Goal: Transaction & Acquisition: Purchase product/service

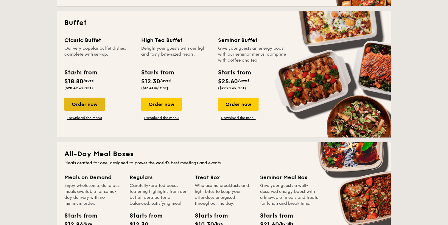
scroll to position [266, 0]
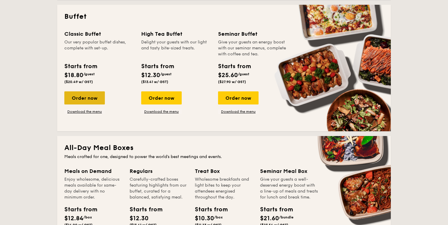
click at [82, 100] on div "Order now" at bounding box center [84, 98] width 41 height 13
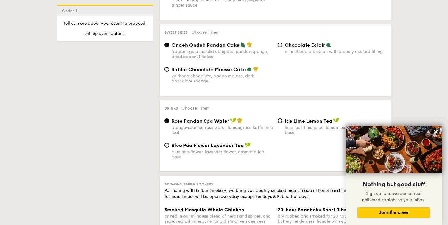
scroll to position [516, 0]
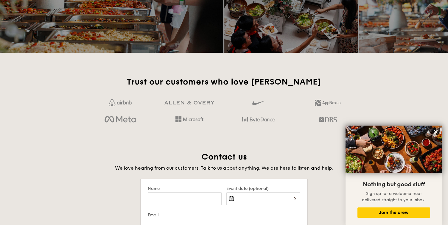
scroll to position [1009, 0]
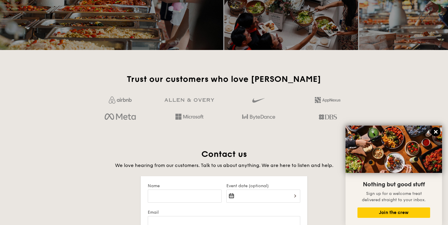
click at [437, 131] on icon at bounding box center [436, 132] width 4 height 4
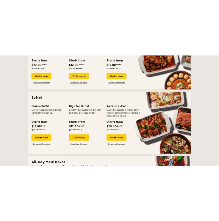
scroll to position [198, 0]
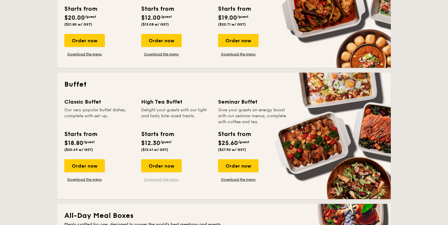
click at [162, 181] on link "Download the menu" at bounding box center [161, 179] width 41 height 5
click at [83, 179] on link "Download the menu" at bounding box center [84, 179] width 41 height 5
click at [232, 181] on link "Download the menu" at bounding box center [238, 179] width 41 height 5
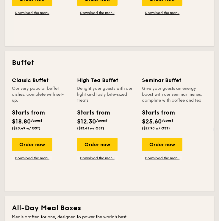
scroll to position [248, 0]
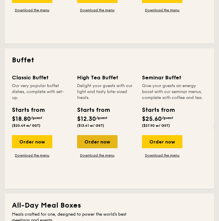
click at [101, 143] on div "Order now" at bounding box center [97, 141] width 41 height 13
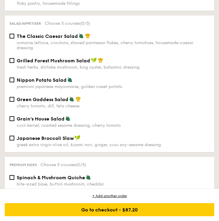
scroll to position [589, 0]
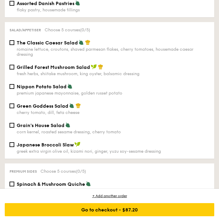
click at [23, 76] on div "fresh herbs, shiitake mushroom, king oyster, balsamic dressing" at bounding box center [113, 73] width 193 height 5
click at [14, 69] on input "Grilled Forest Mushroom Salad fresh herbs, shiitake mushroom, king oyster, bals…" at bounding box center [12, 67] width 5 height 5
checkbox input "true"
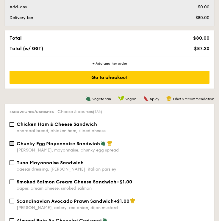
scroll to position [342, 0]
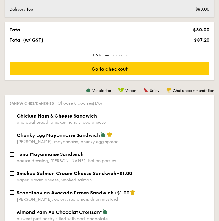
click at [14, 135] on div "Chunky Egg Mayonnaise Sandwich dijon mustard, mayonnaise, chunky egg spread" at bounding box center [109, 138] width 205 height 12
click at [14, 138] on div "Chunky Egg Mayonnaise Sandwich dijon mustard, mayonnaise, chunky egg spread" at bounding box center [109, 138] width 205 height 12
click at [11, 137] on input "Chunky Egg Mayonnaise Sandwich dijon mustard, mayonnaise, chunky egg spread" at bounding box center [12, 135] width 5 height 5
checkbox input "true"
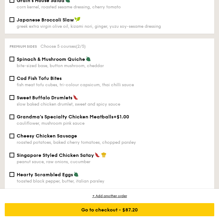
scroll to position [719, 0]
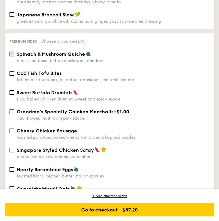
click at [13, 56] on input "Spinach & Mushroom Quiche bite-sized base, button mushroom, cheddar" at bounding box center [12, 54] width 5 height 5
checkbox input "true"
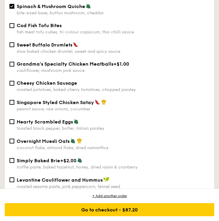
scroll to position [770, 0]
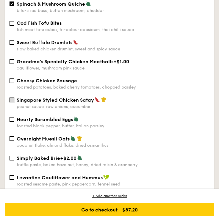
click at [12, 102] on input "Singapore Styled Chicken Satay peanut sauce, raw onions, cucumber" at bounding box center [12, 100] width 5 height 5
checkbox input "true"
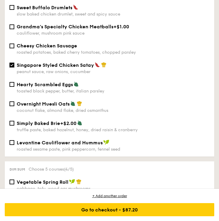
scroll to position [805, 0]
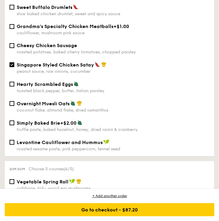
click at [68, 145] on span "Levantine Cauliflower and Hummus" at bounding box center [60, 143] width 86 height 6
click at [14, 145] on input "Levantine Cauliflower and Hummus roasted sesame paste, pink peppercorn, fennel …" at bounding box center [12, 142] width 5 height 5
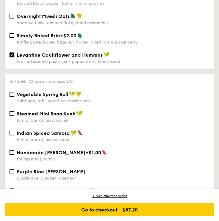
scroll to position [892, 0]
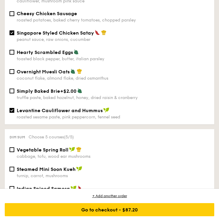
click at [84, 120] on div "roasted sesame paste, pink peppercorn, fennel seed" at bounding box center [113, 116] width 193 height 5
click at [14, 113] on input "Levantine Cauliflower and Hummus roasted sesame paste, pink peppercorn, fennel …" at bounding box center [12, 110] width 5 height 5
checkbox input "false"
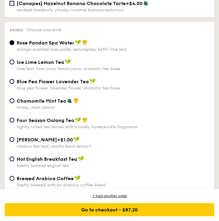
scroll to position [1566, 0]
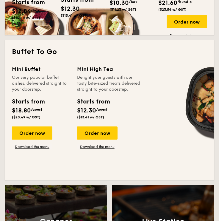
scroll to position [503, 0]
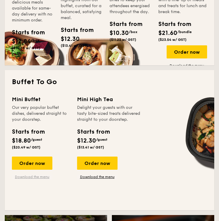
click at [39, 175] on link "Download the menu" at bounding box center [32, 176] width 41 height 5
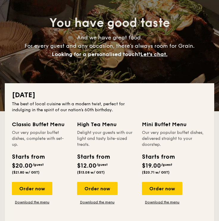
scroll to position [58, 0]
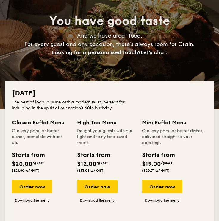
click at [89, 205] on div "Classic Buffet Menu Our very popular buffet dishes, complete with set-up. Start…" at bounding box center [110, 172] width 196 height 108
click at [91, 200] on link "Download the menu" at bounding box center [97, 200] width 41 height 5
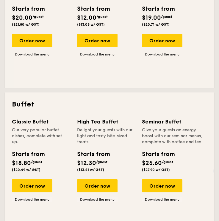
scroll to position [199, 0]
